Goal: Consume media (video, audio): Consume media (video, audio)

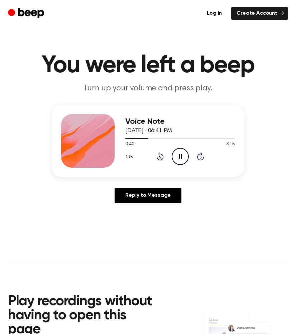
click at [158, 156] on icon "Rewind 5 seconds" at bounding box center [159, 156] width 7 height 9
click at [158, 157] on icon "Rewind 5 seconds" at bounding box center [159, 156] width 7 height 9
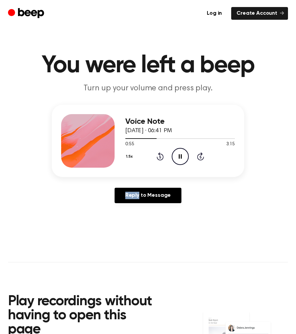
click at [158, 157] on icon "Rewind 5 seconds" at bounding box center [159, 156] width 7 height 9
click at [133, 152] on button "1.5x" at bounding box center [130, 156] width 10 height 11
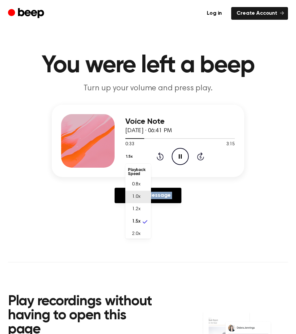
click at [137, 201] on li "1.0x" at bounding box center [138, 197] width 26 height 12
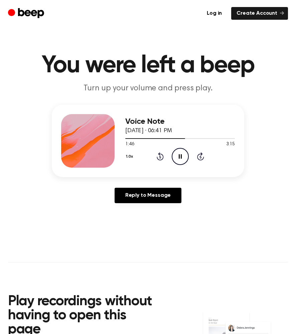
click at [157, 151] on div "1.0x Rewind 5 seconds Pause Audio Skip 5 seconds" at bounding box center [180, 156] width 110 height 17
click at [157, 158] on icon at bounding box center [160, 156] width 7 height 8
click at [130, 152] on button "1.0x" at bounding box center [130, 156] width 10 height 11
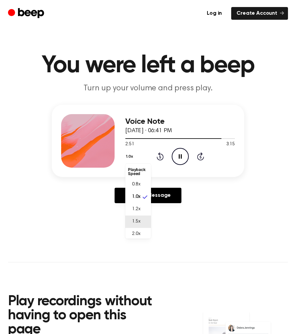
click at [138, 218] on span "1.5x" at bounding box center [136, 221] width 8 height 7
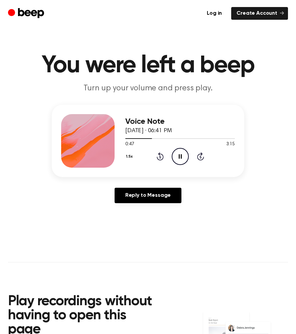
click at [156, 150] on div "1.5x Rewind 5 seconds Pause Audio Skip 5 seconds" at bounding box center [180, 156] width 110 height 17
click at [157, 153] on icon "Rewind 5 seconds" at bounding box center [159, 156] width 7 height 9
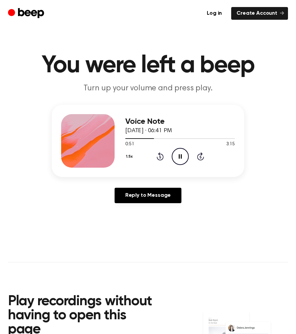
click at [154, 156] on div "1.5x Rewind 5 seconds Pause Audio Skip 5 seconds" at bounding box center [180, 156] width 110 height 17
click at [157, 156] on icon at bounding box center [160, 156] width 7 height 8
click at [165, 155] on div "1.5x Rewind 5 seconds Pause Audio Skip 5 seconds" at bounding box center [180, 156] width 110 height 17
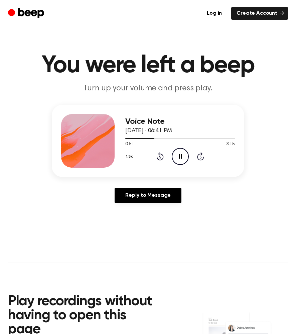
click at [160, 156] on icon at bounding box center [160, 157] width 2 height 3
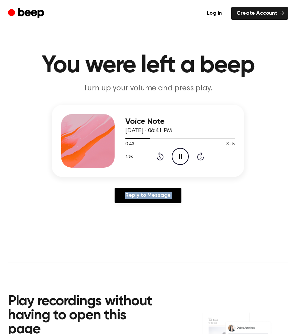
click at [160, 156] on icon at bounding box center [160, 157] width 2 height 3
